Goal: Information Seeking & Learning: Learn about a topic

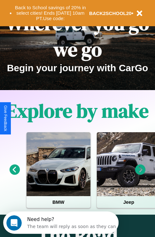
scroll to position [98, 0]
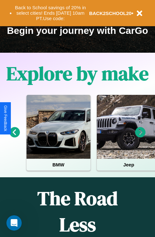
click at [140, 137] on icon at bounding box center [140, 132] width 11 height 11
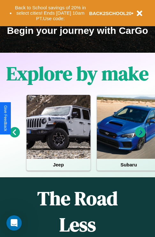
click at [140, 137] on icon at bounding box center [140, 132] width 11 height 11
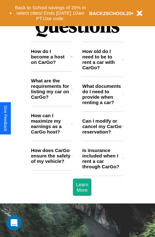
scroll to position [775, 0]
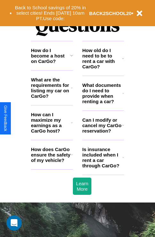
click at [52, 98] on h3 "What are the requirements for listing my car on CarGo?" at bounding box center [51, 88] width 40 height 22
click at [103, 69] on h3 "How old do I need to be to rent a car with CarGo?" at bounding box center [102, 59] width 40 height 22
click at [52, 163] on h3 "How does CarGo ensure the safety of my vehicle?" at bounding box center [51, 155] width 40 height 16
click at [52, 64] on h3 "How do I become a host on CarGo?" at bounding box center [50, 56] width 39 height 16
click at [123, 96] on icon at bounding box center [123, 93] width 2 height 5
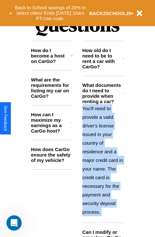
scroll to position [836, 0]
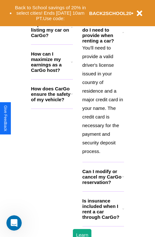
click at [103, 219] on h3 "Is insurance included when I rent a car through CarGo?" at bounding box center [102, 209] width 40 height 22
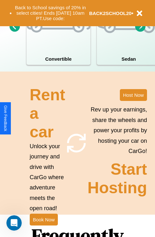
scroll to position [498, 0]
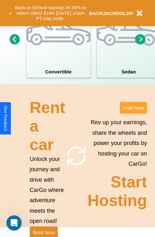
click at [133, 114] on button "Host Now" at bounding box center [133, 108] width 27 height 12
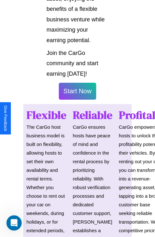
scroll to position [1041, 0]
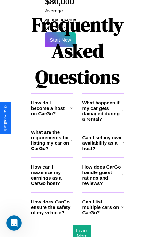
click at [103, 135] on h3 "Can I set my own availability as a host?" at bounding box center [101, 143] width 39 height 16
click at [72, 138] on icon at bounding box center [72, 140] width 2 height 5
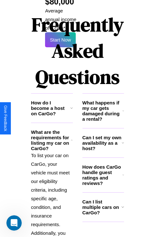
click at [103, 164] on h3 "How does CarGo handle guest ratings and reviews?" at bounding box center [102, 175] width 40 height 22
click at [103, 100] on h3 "What happens if my car gets damaged during a rental?" at bounding box center [102, 111] width 40 height 22
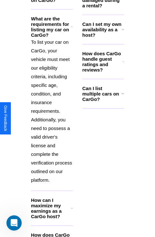
click at [52, 232] on h3 "How does CarGo ensure the safety of my vehicle?" at bounding box center [51, 240] width 40 height 16
click at [72, 206] on icon at bounding box center [72, 208] width 2 height 5
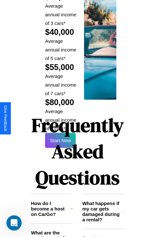
scroll to position [941, 0]
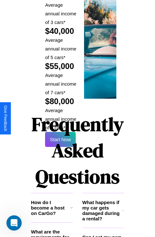
click at [60, 118] on h1 "Frequently Asked Questions" at bounding box center [77, 150] width 93 height 85
